Goal: Information Seeking & Learning: Obtain resource

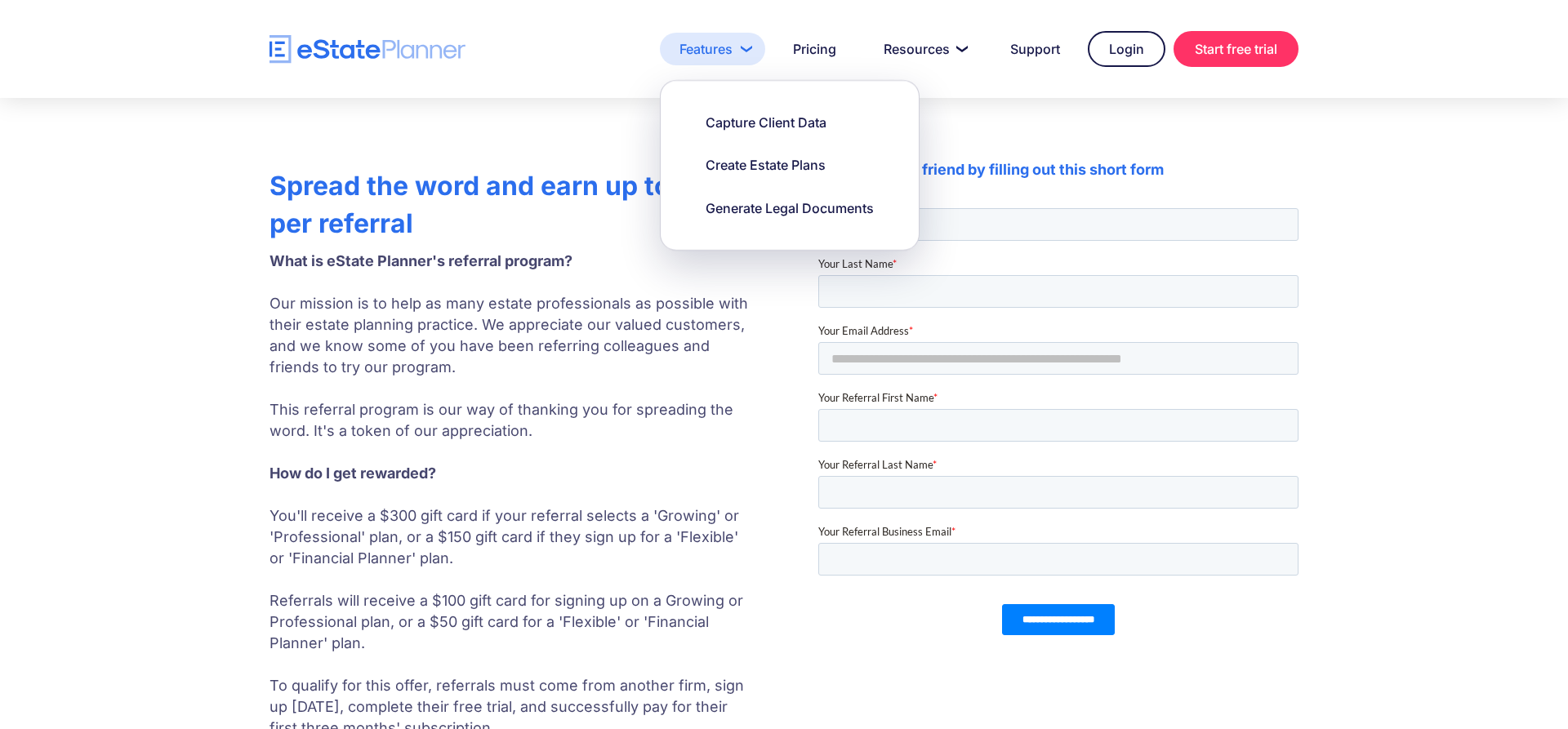
click at [705, 51] on link "Features" at bounding box center [712, 49] width 106 height 33
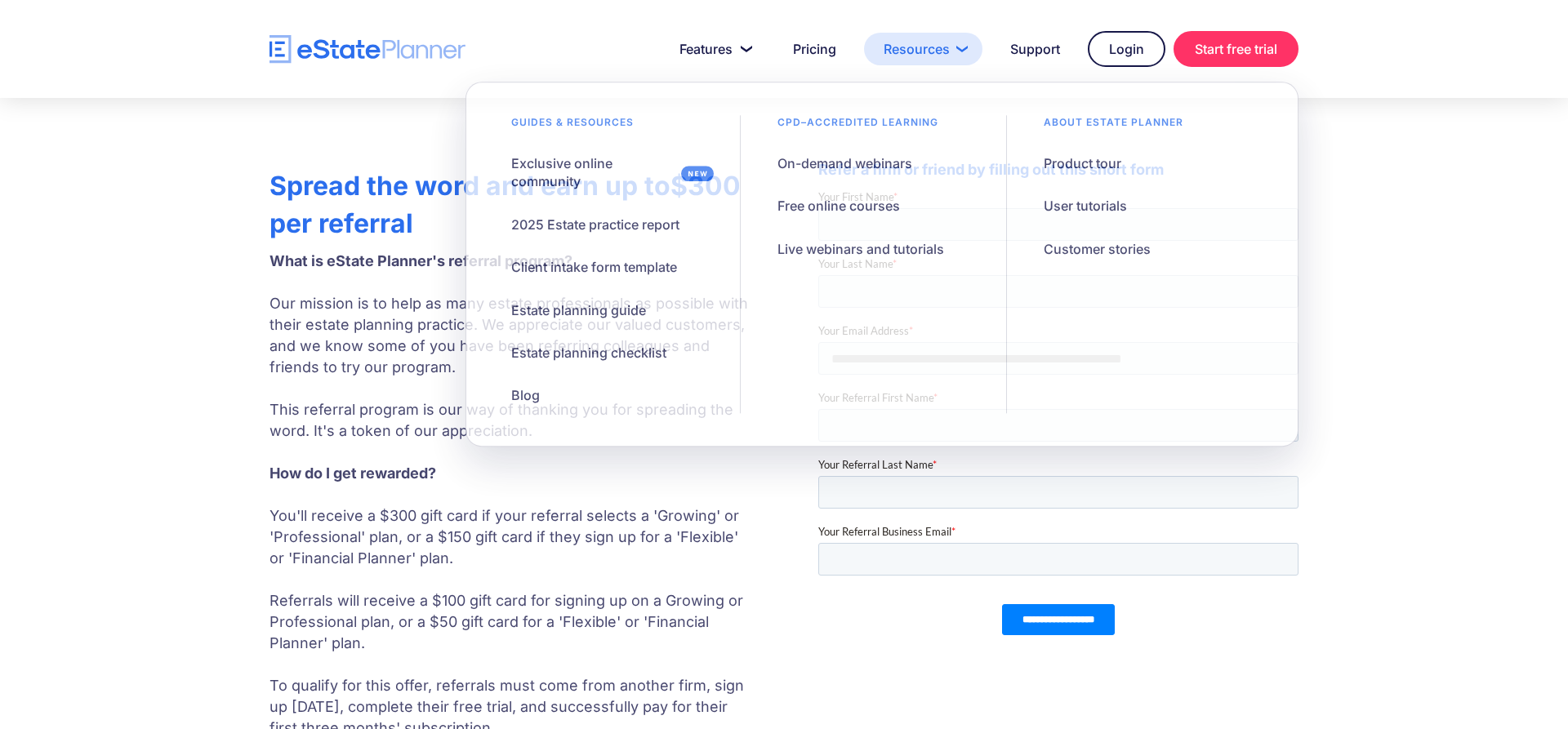
click at [902, 48] on link "Resources" at bounding box center [923, 49] width 118 height 33
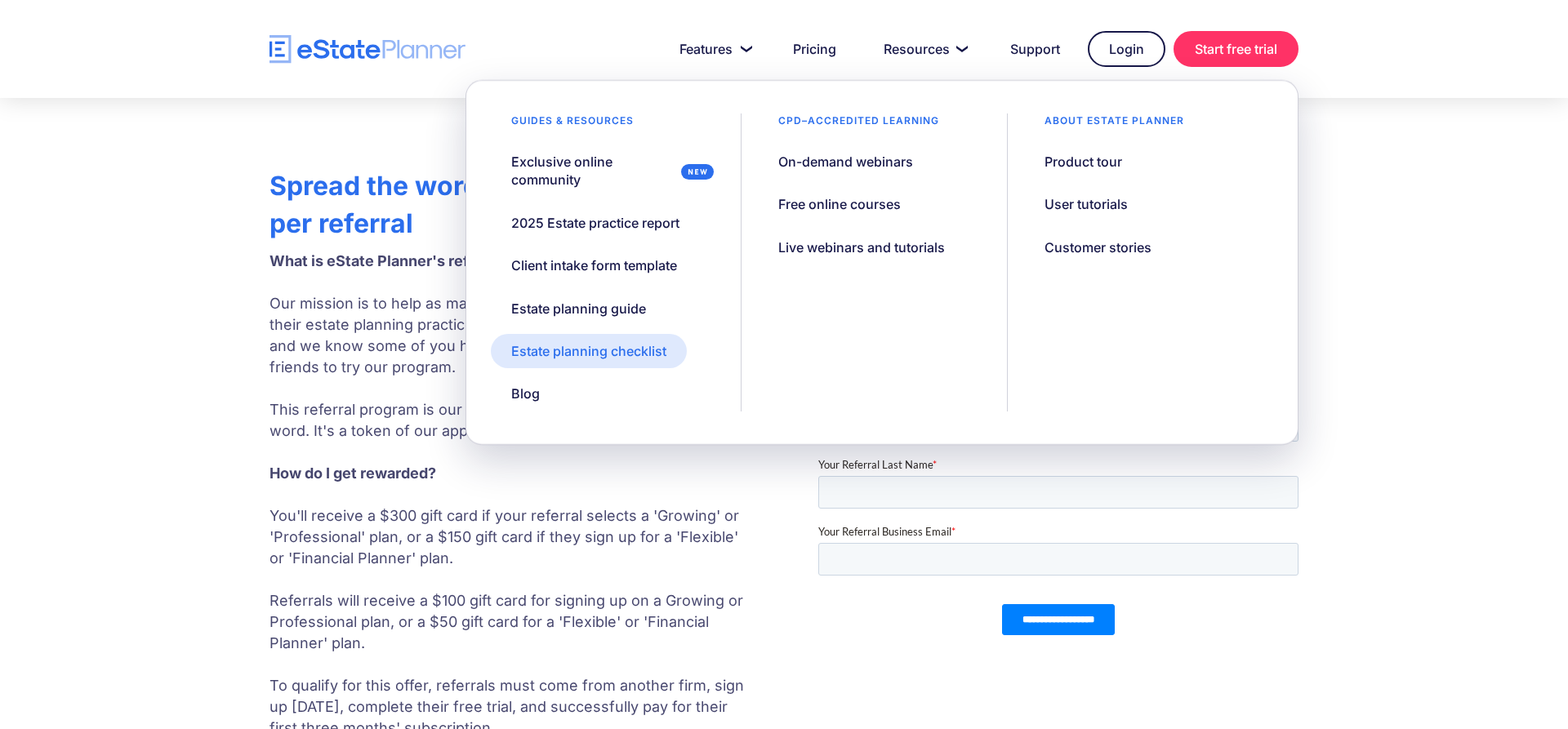
click at [575, 351] on div "Estate planning checklist" at bounding box center [588, 351] width 155 height 18
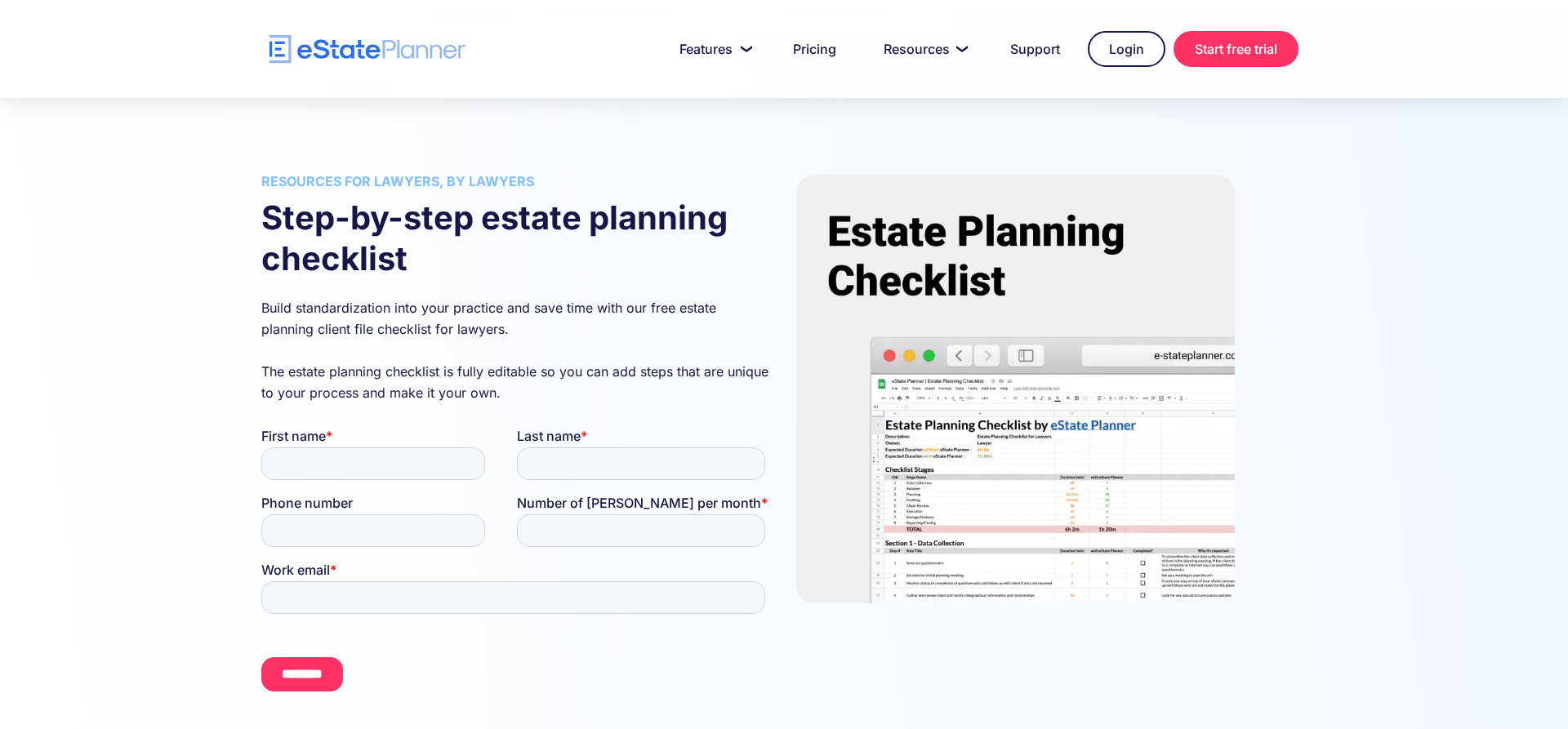
scroll to position [83, 0]
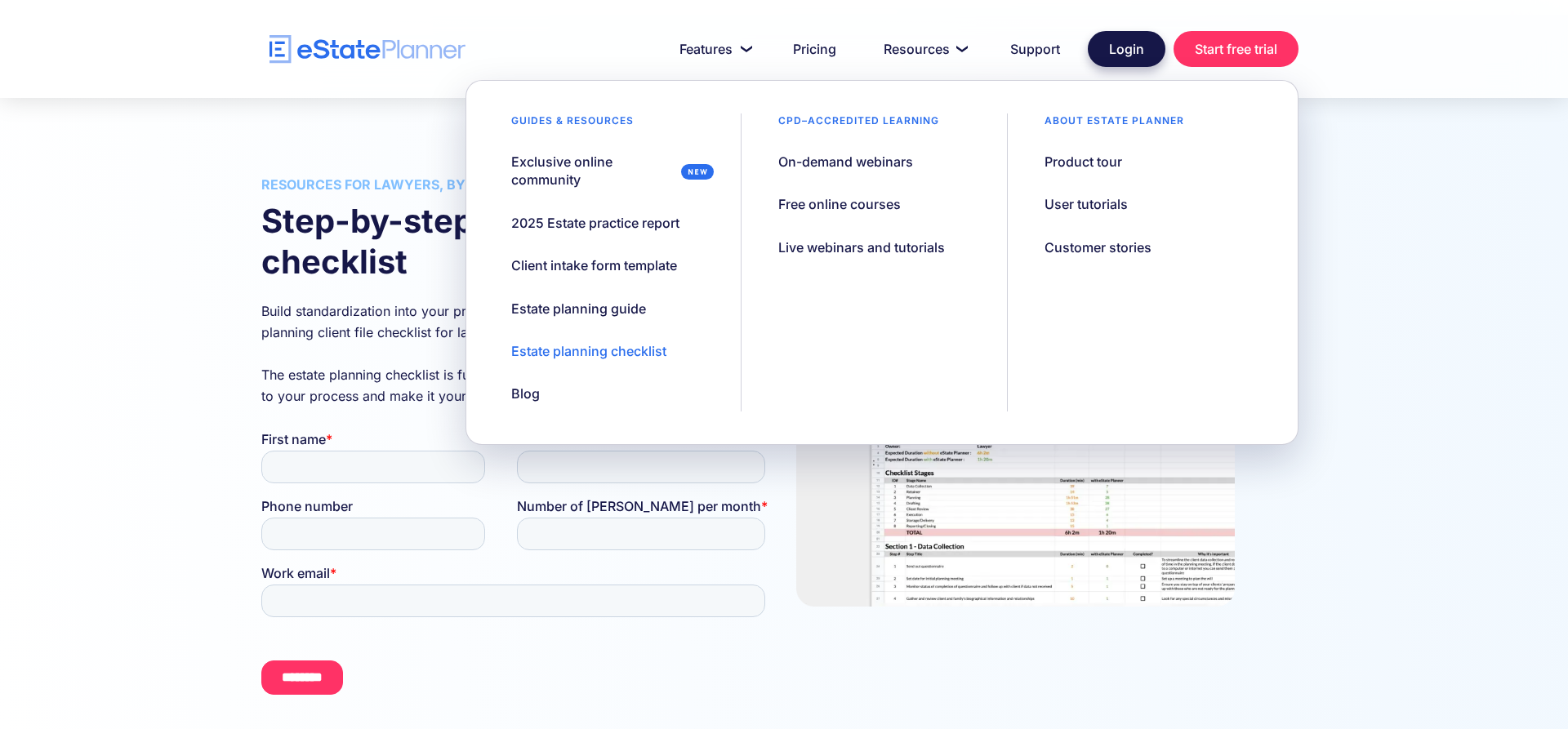
click at [1119, 50] on link "Login" at bounding box center [1126, 49] width 77 height 36
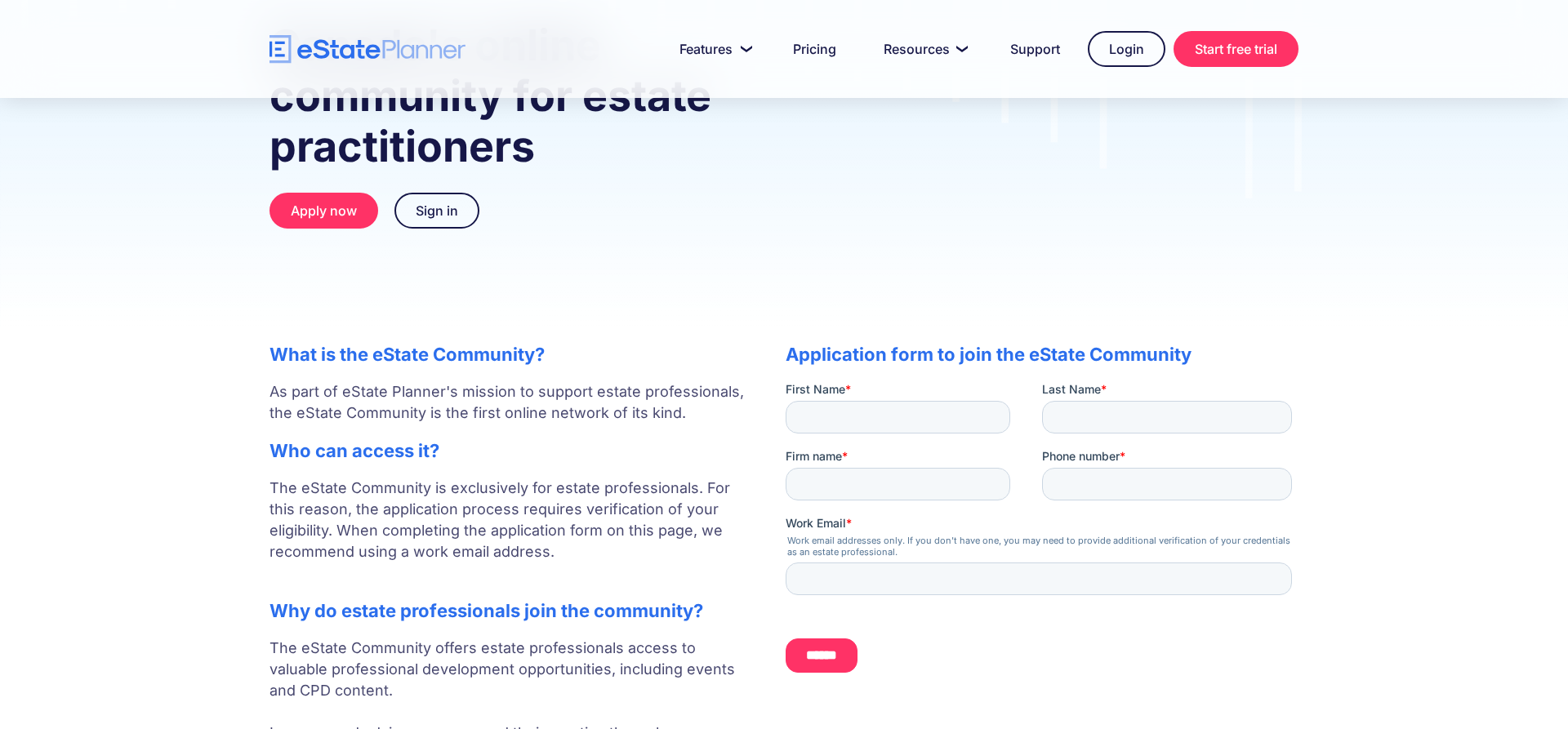
scroll to position [333, 0]
